Goal: Complete application form

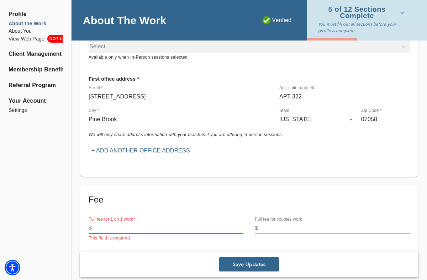
scroll to position [134, 0]
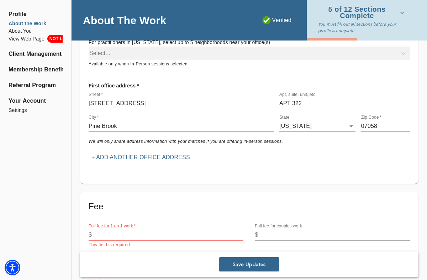
click at [129, 101] on input "[STREET_ADDRESS]" at bounding box center [181, 103] width 185 height 11
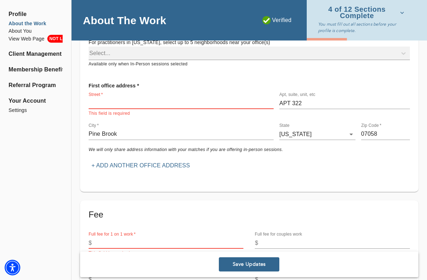
click at [300, 105] on input "APT 322" at bounding box center [344, 103] width 130 height 11
type input "1"
click at [101, 110] on p "This field is required" at bounding box center [181, 113] width 185 height 7
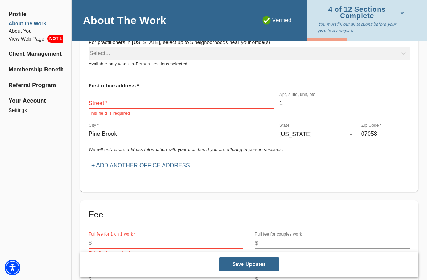
click at [101, 107] on input "text" at bounding box center [181, 103] width 185 height 11
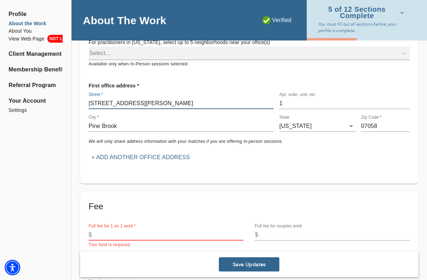
type input "[STREET_ADDRESS][PERSON_NAME]"
click at [309, 103] on input "1" at bounding box center [344, 103] width 130 height 11
type input "APT 22"
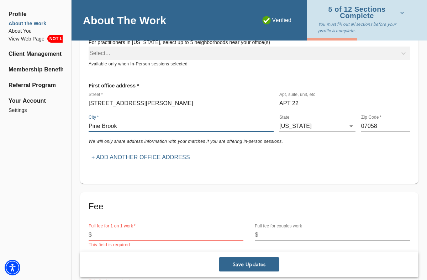
click at [217, 127] on input "Pine Brook" at bounding box center [181, 126] width 185 height 11
click at [189, 131] on input "Pine Brook" at bounding box center [181, 126] width 185 height 11
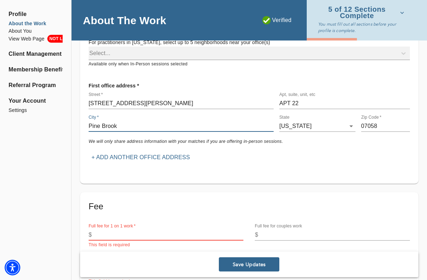
click at [189, 131] on input "Pine Brook" at bounding box center [181, 126] width 185 height 11
type input "[GEOGRAPHIC_DATA]"
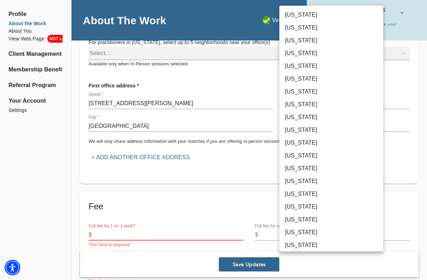
click at [337, 124] on body "for practitioners [PERSON_NAME] log out Profile About the Work About You View W…" at bounding box center [213, 6] width 427 height 280
click at [305, 38] on li "[US_STATE]" at bounding box center [331, 40] width 104 height 13
type input "16"
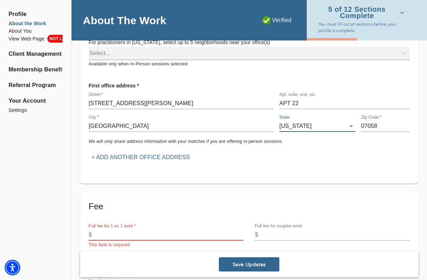
click at [383, 127] on input "07058" at bounding box center [385, 126] width 49 height 11
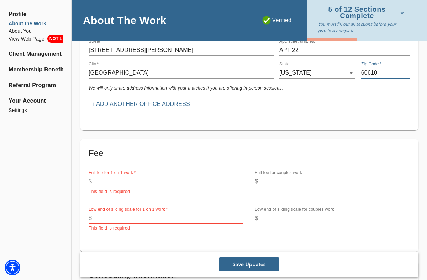
scroll to position [188, 0]
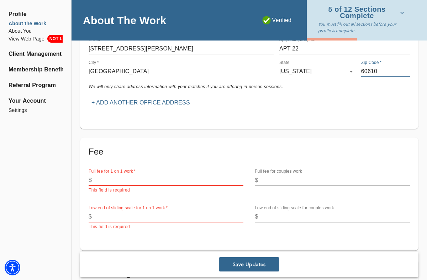
type input "60610"
click at [197, 175] on input "number" at bounding box center [169, 180] width 149 height 11
click at [95, 217] on input "number" at bounding box center [169, 216] width 149 height 11
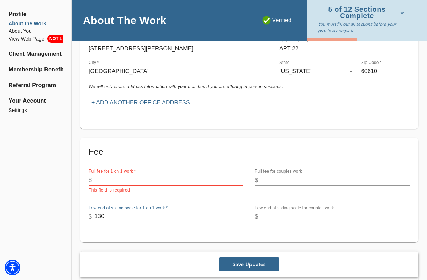
type input "130"
click at [99, 183] on input "number" at bounding box center [169, 180] width 149 height 11
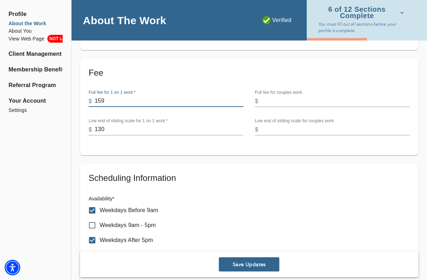
scroll to position [267, 0]
type input "159"
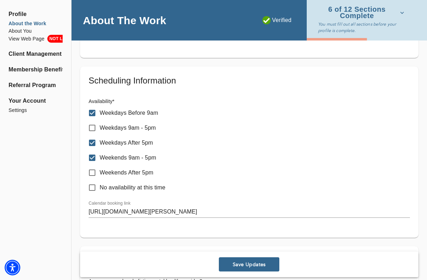
scroll to position [396, 0]
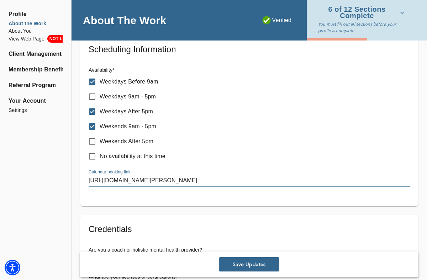
click at [235, 182] on input "[URL][DOMAIN_NAME][PERSON_NAME]" at bounding box center [249, 180] width 321 height 11
click at [183, 180] on input "[URL][DOMAIN_NAME][PERSON_NAME]" at bounding box center [249, 180] width 321 height 11
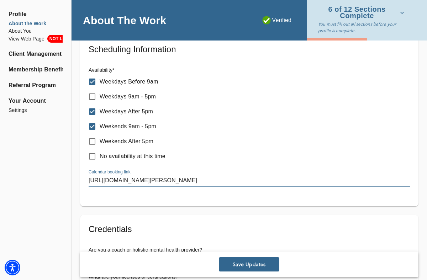
click at [183, 180] on input "[URL][DOMAIN_NAME][PERSON_NAME]" at bounding box center [249, 180] width 321 height 11
click at [267, 200] on div "Scheduling Information Availability * Weekdays Before 9am Weekdays 9am - 5pm We…" at bounding box center [249, 120] width 338 height 171
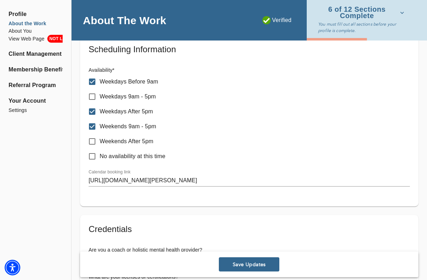
click at [157, 184] on input "[URL][DOMAIN_NAME][PERSON_NAME]" at bounding box center [249, 180] width 321 height 11
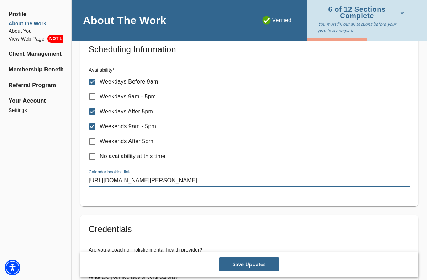
click at [157, 184] on input "[URL][DOMAIN_NAME][PERSON_NAME]" at bounding box center [249, 180] width 321 height 11
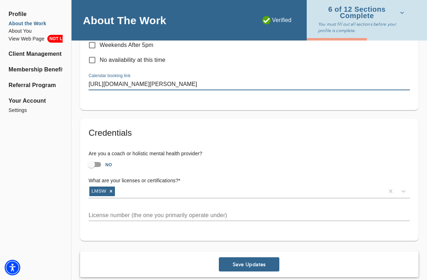
scroll to position [493, 0]
drag, startPoint x: 157, startPoint y: 184, endPoint x: 115, endPoint y: 1, distance: 187.2
